Goal: Check status: Check status

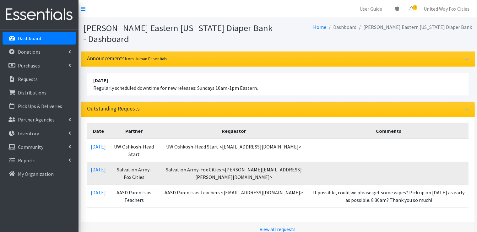
click at [28, 37] on p "Dashboard" at bounding box center [29, 38] width 23 height 6
click at [443, 9] on link "United Way Fox Cities" at bounding box center [447, 9] width 56 height 13
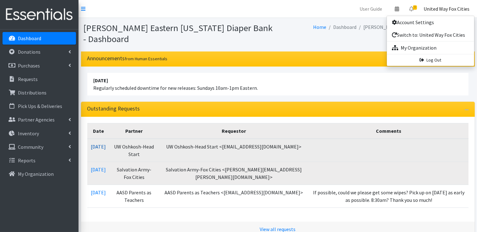
click at [104, 147] on link "[DATE]" at bounding box center [98, 147] width 15 height 6
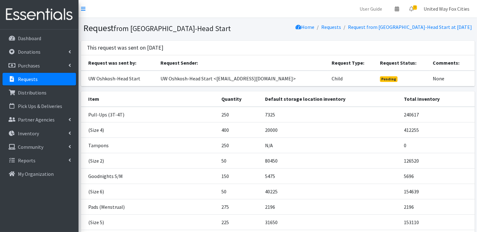
click at [451, 10] on link "United Way Fox Cities" at bounding box center [447, 9] width 56 height 13
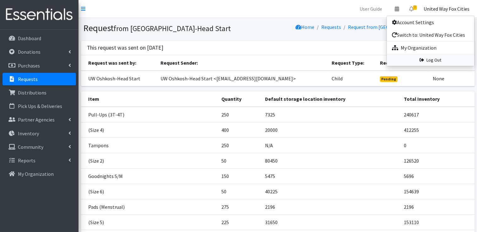
click at [439, 60] on link "Log Out" at bounding box center [430, 60] width 87 height 12
